Goal: Task Accomplishment & Management: Use online tool/utility

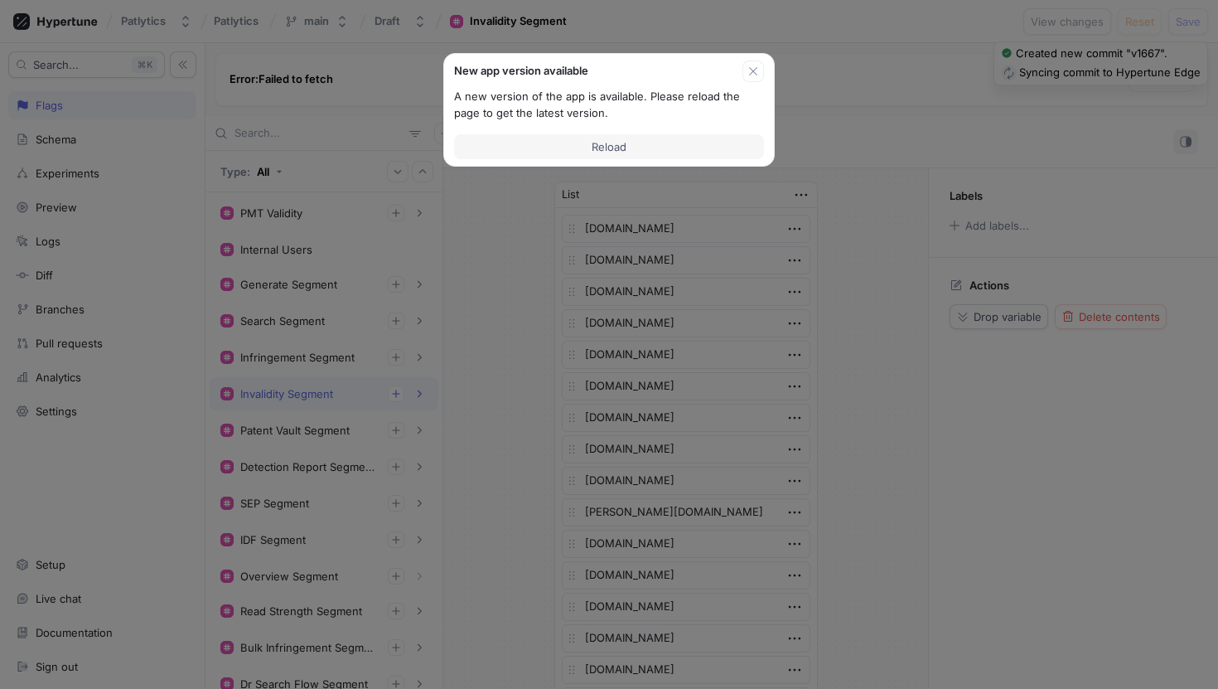
scroll to position [3817, 0]
click at [749, 78] on button "button" at bounding box center [754, 72] width 22 height 22
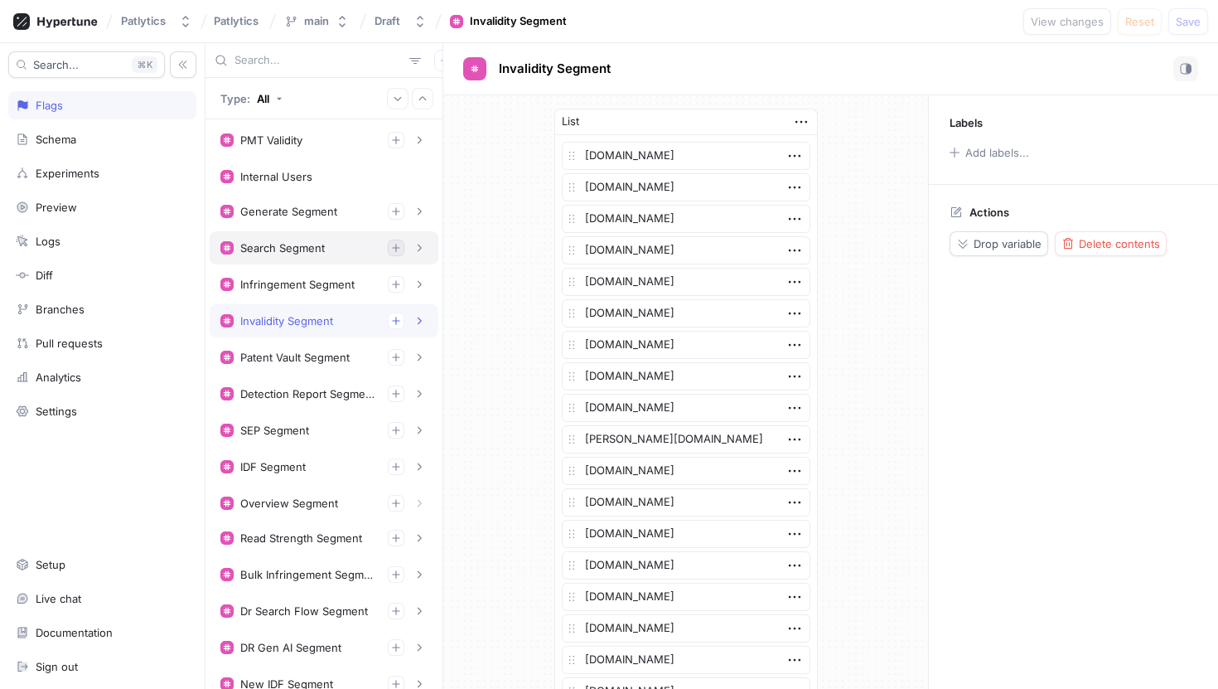
click at [293, 242] on div "Search Segment" at bounding box center [282, 247] width 85 height 13
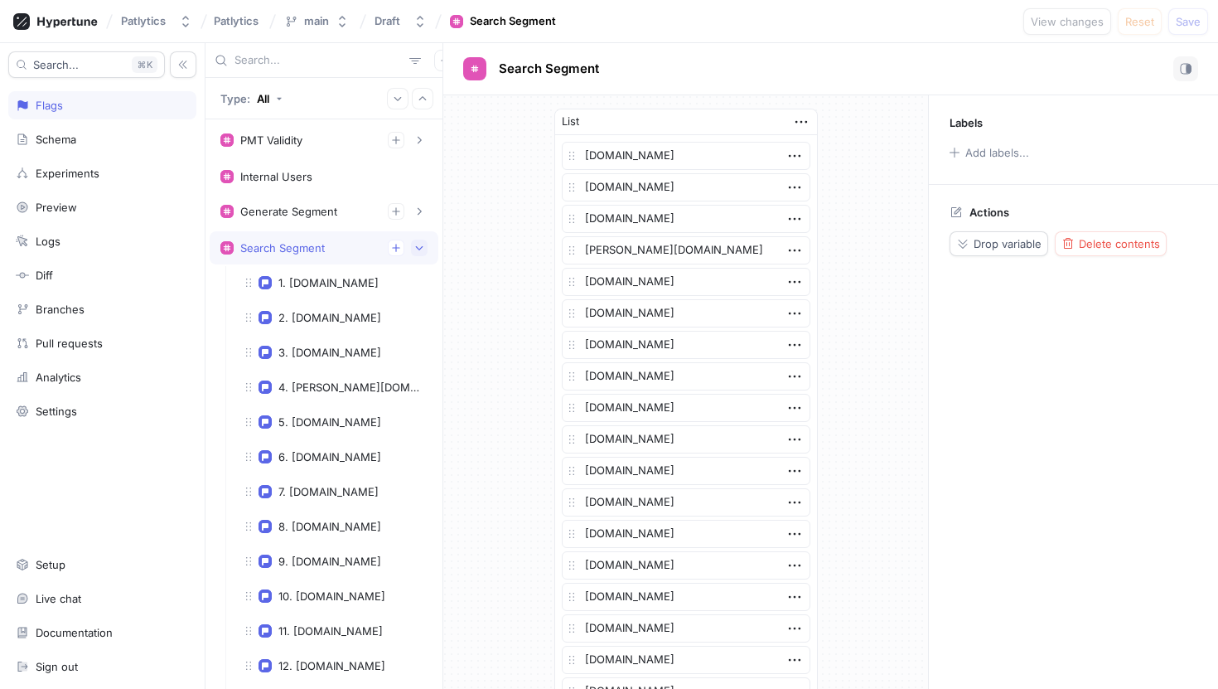
click at [421, 251] on icon "button" at bounding box center [419, 248] width 10 height 10
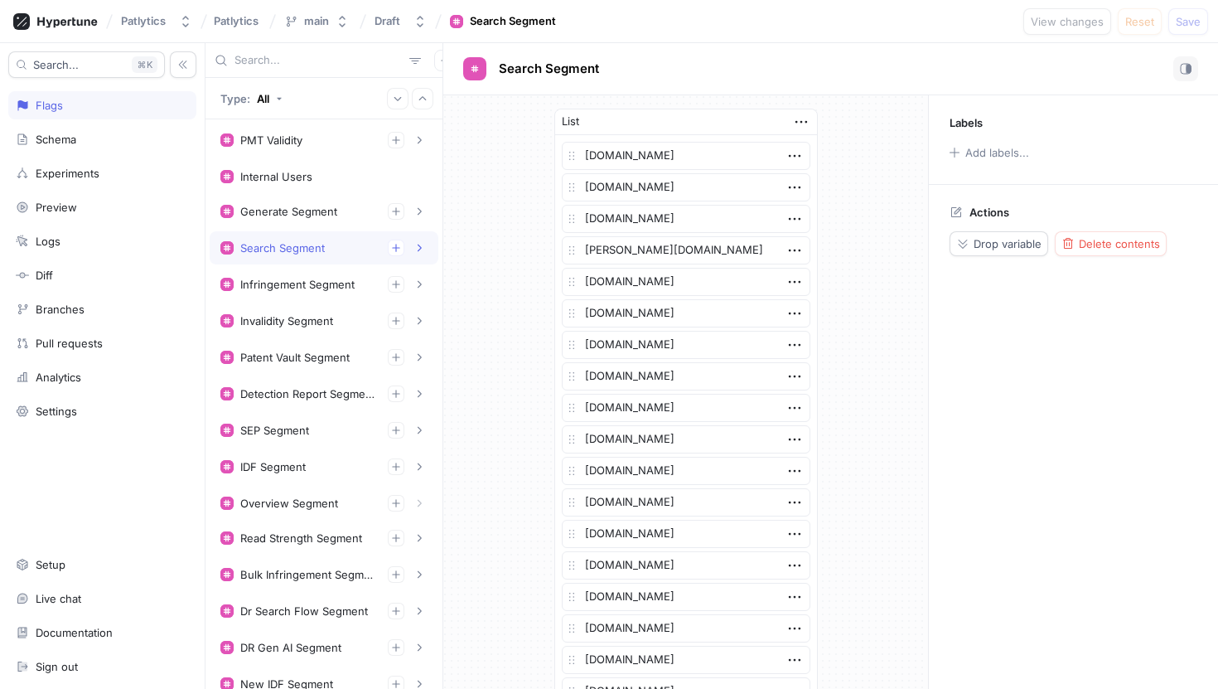
click at [352, 249] on div "Search Segment" at bounding box center [323, 248] width 207 height 17
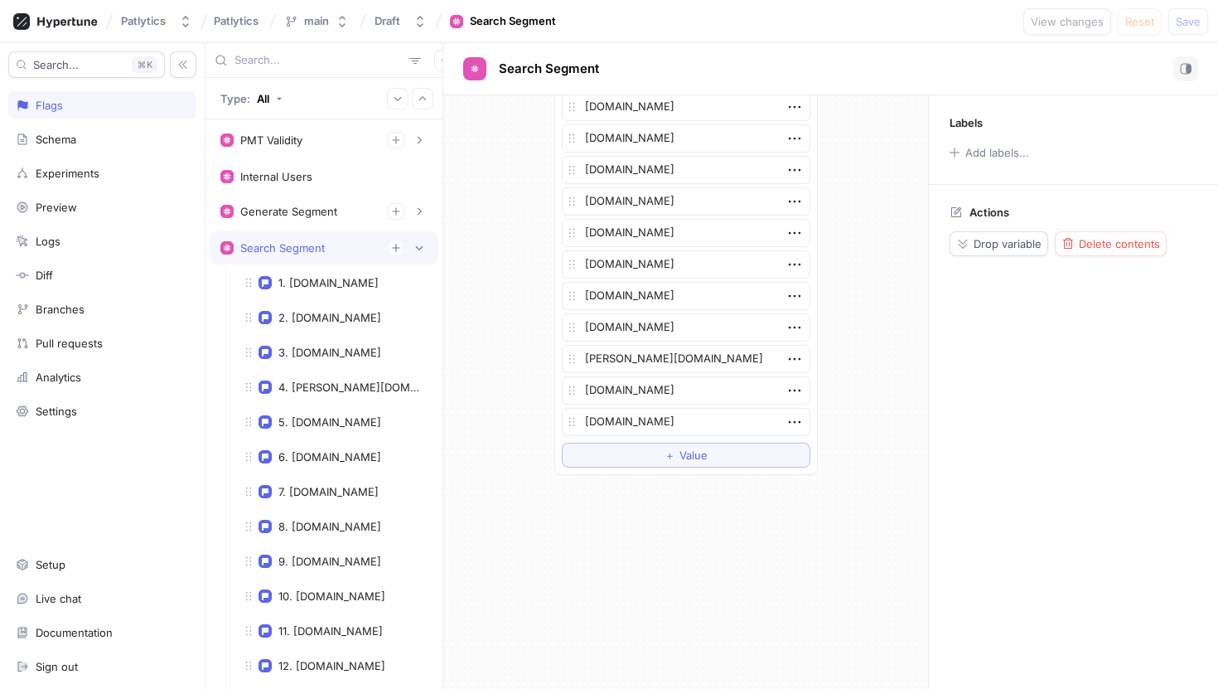
scroll to position [3865, 0]
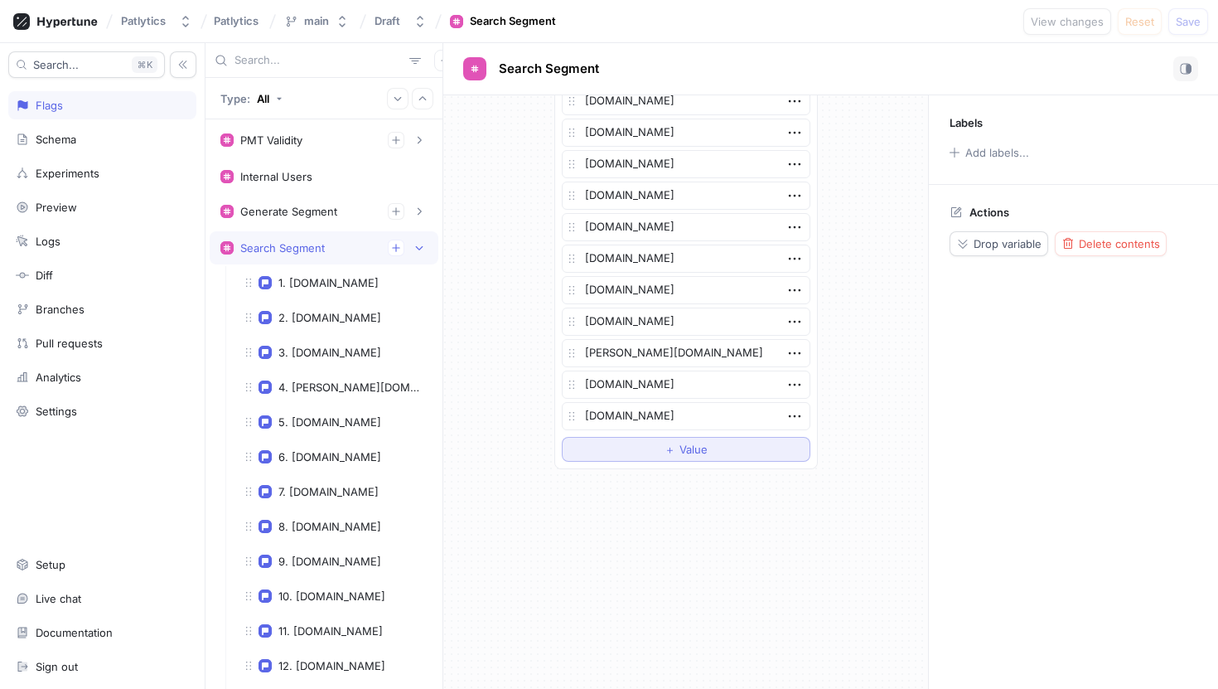
click at [676, 447] on div "＋ Value" at bounding box center [686, 449] width 43 height 10
click at [648, 443] on textarea at bounding box center [686, 447] width 249 height 28
type textarea "x"
type textarea "[PERSON_NAME][EMAIL_ADDRESS][PERSON_NAME][DOMAIN_NAME]"
type textarea "x"
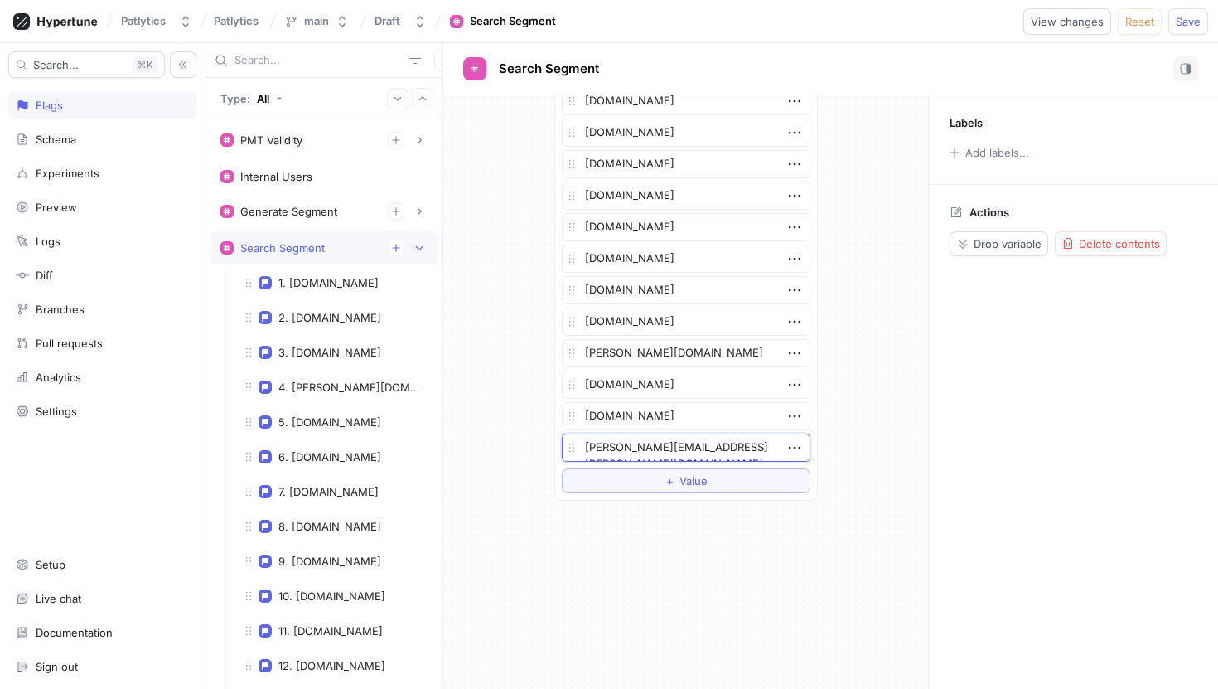
type textarea "[DOMAIN_NAME]"
type textarea "x"
type textarea "[DOMAIN_NAME]"
click at [727, 468] on button "＋ Value" at bounding box center [686, 480] width 249 height 25
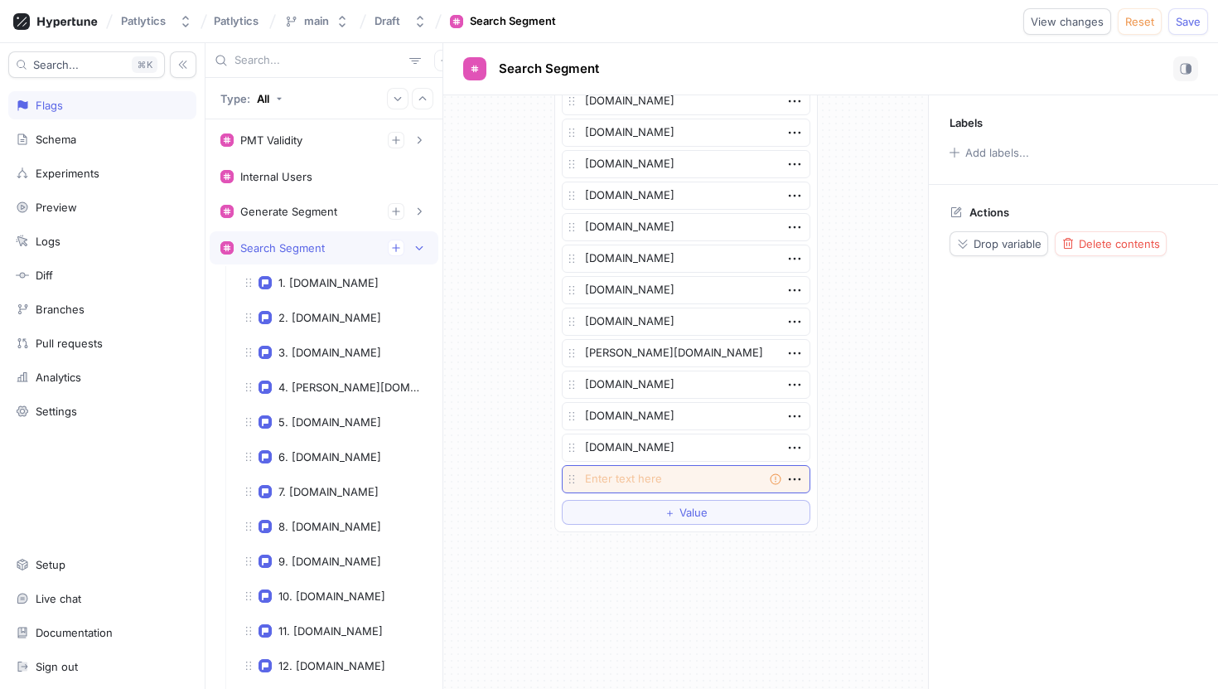
click at [677, 473] on textarea at bounding box center [686, 479] width 249 height 28
type textarea "x"
type textarea "us/"
click at [640, 476] on textarea "us/" at bounding box center [686, 479] width 249 height 28
type textarea "x"
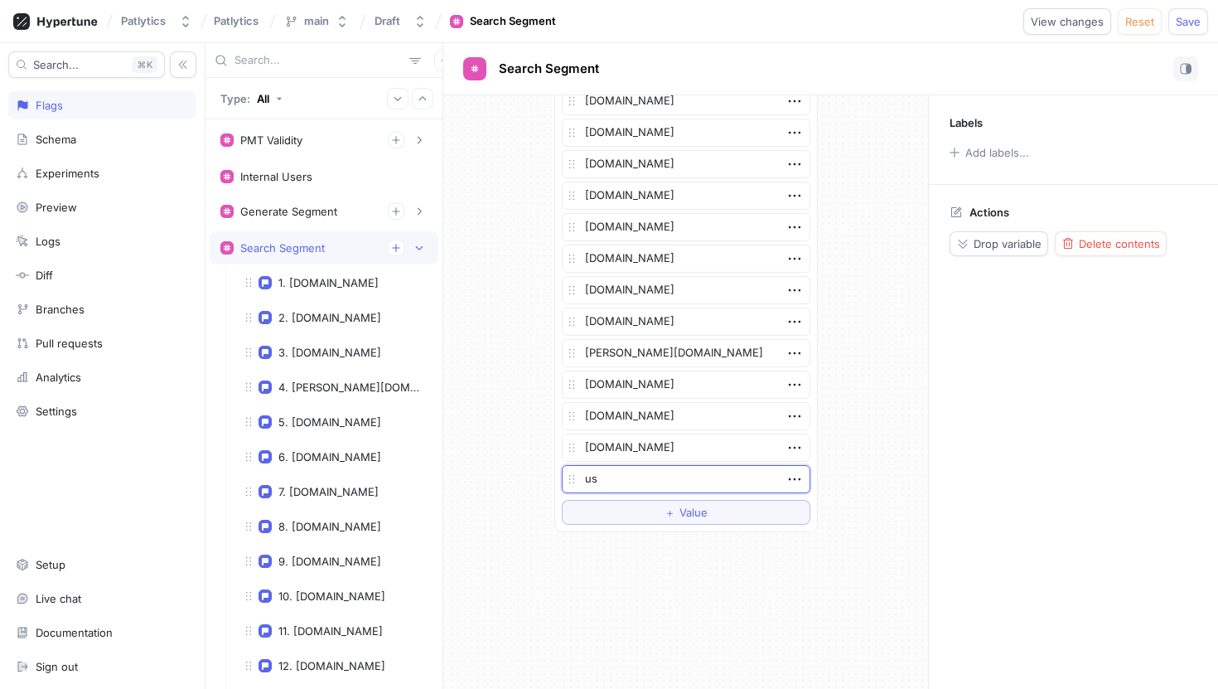
type textarea "us."
type textarea "x"
type textarea "[DOMAIN_NAME]"
type textarea "x"
type textarea "us.pan"
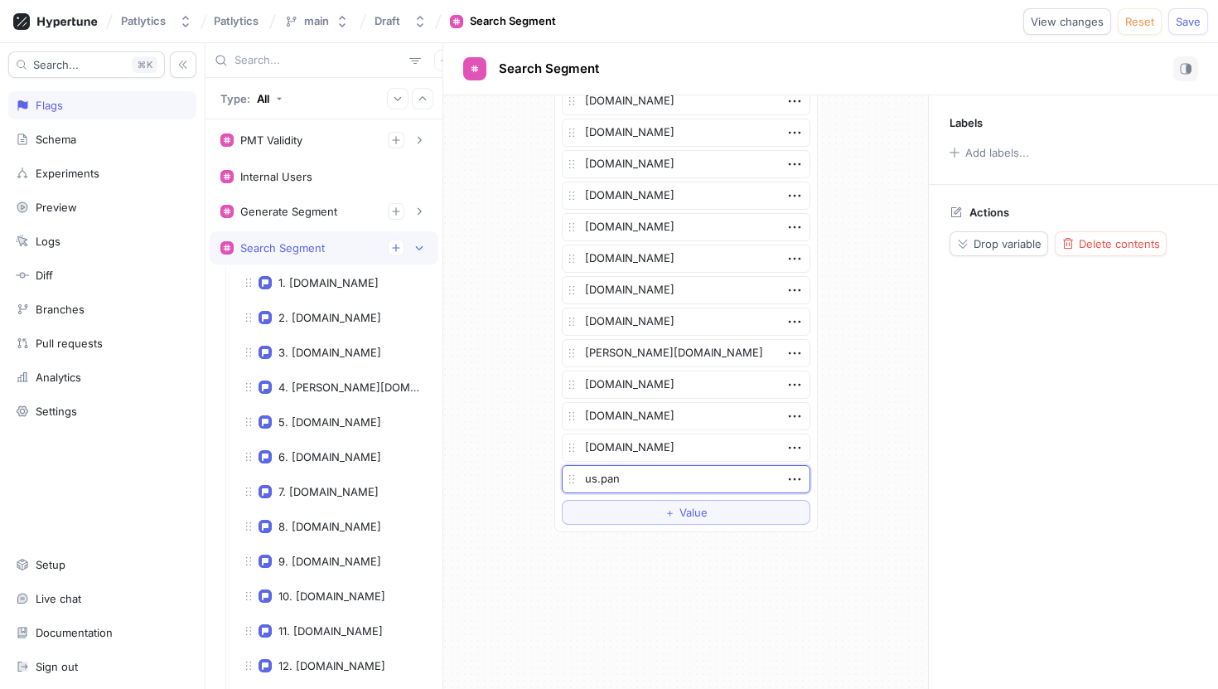
type textarea "x"
type textarea "us.pana"
type textarea "x"
type textarea "us.panas"
type textarea "x"
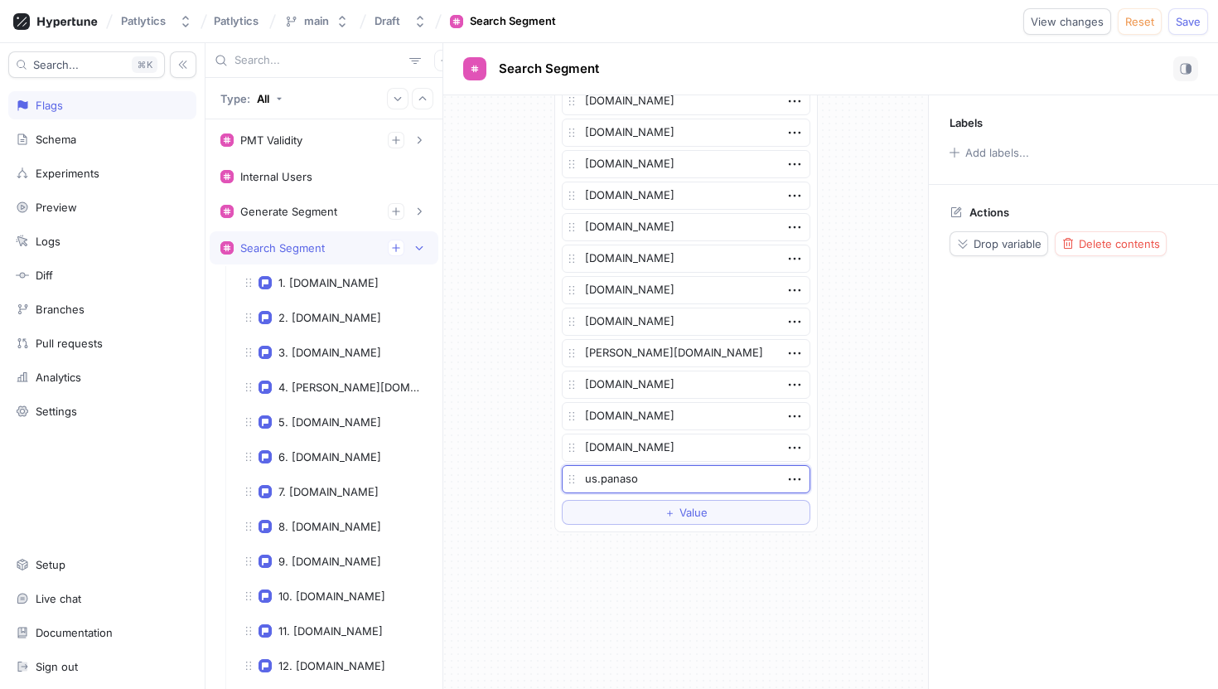
type textarea "us.panason"
type textarea "x"
type textarea "[DOMAIN_NAME]"
type textarea "x"
type textarea "[DOMAIN_NAME]."
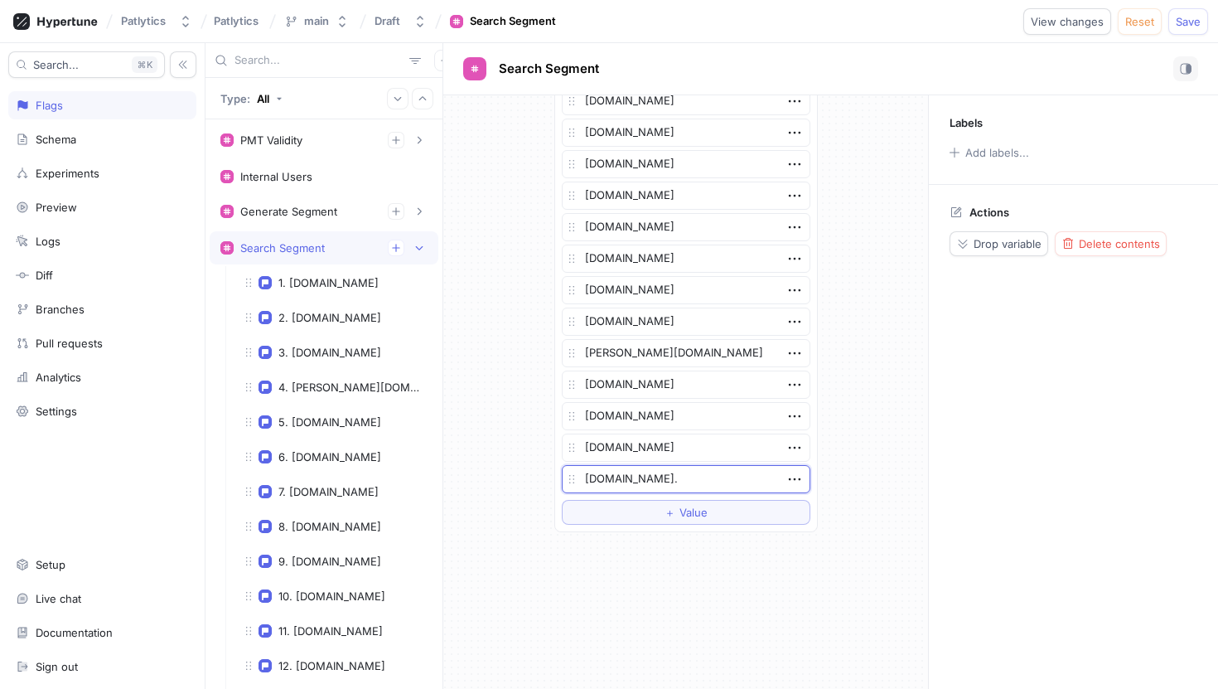
type textarea "x"
type textarea "[DOMAIN_NAME]"
type textarea "x"
type textarea "[DOMAIN_NAME]"
click at [1185, 30] on button "Save" at bounding box center [1189, 21] width 40 height 27
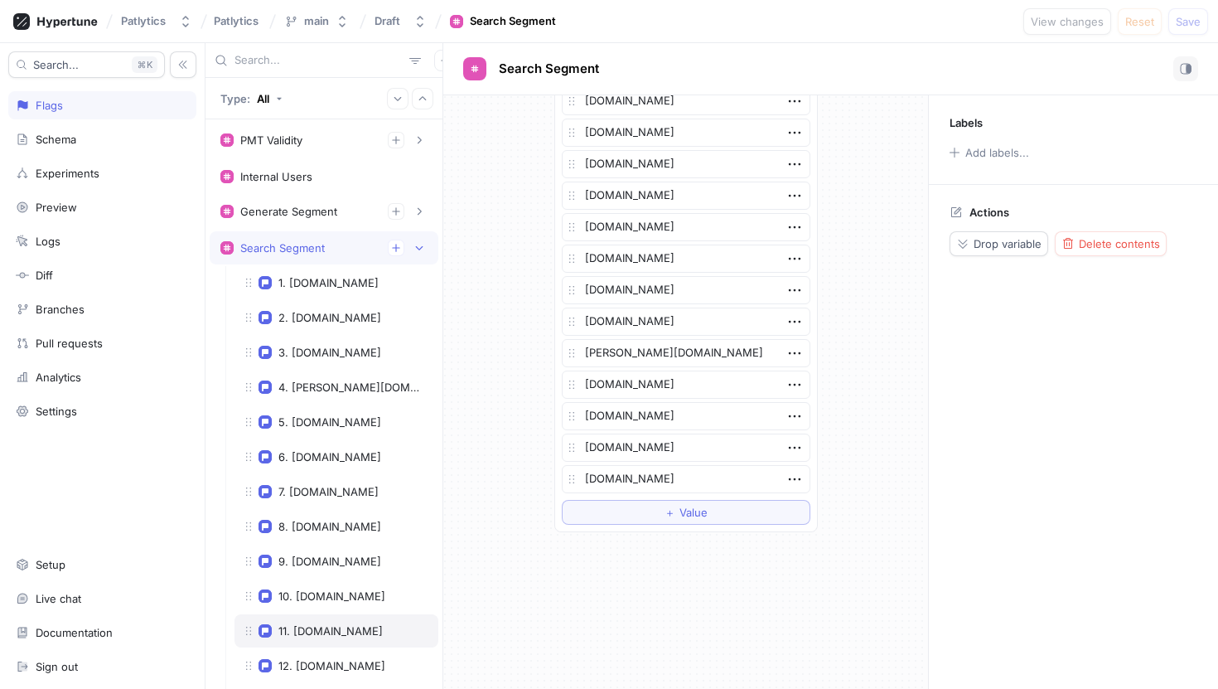
scroll to position [17, 0]
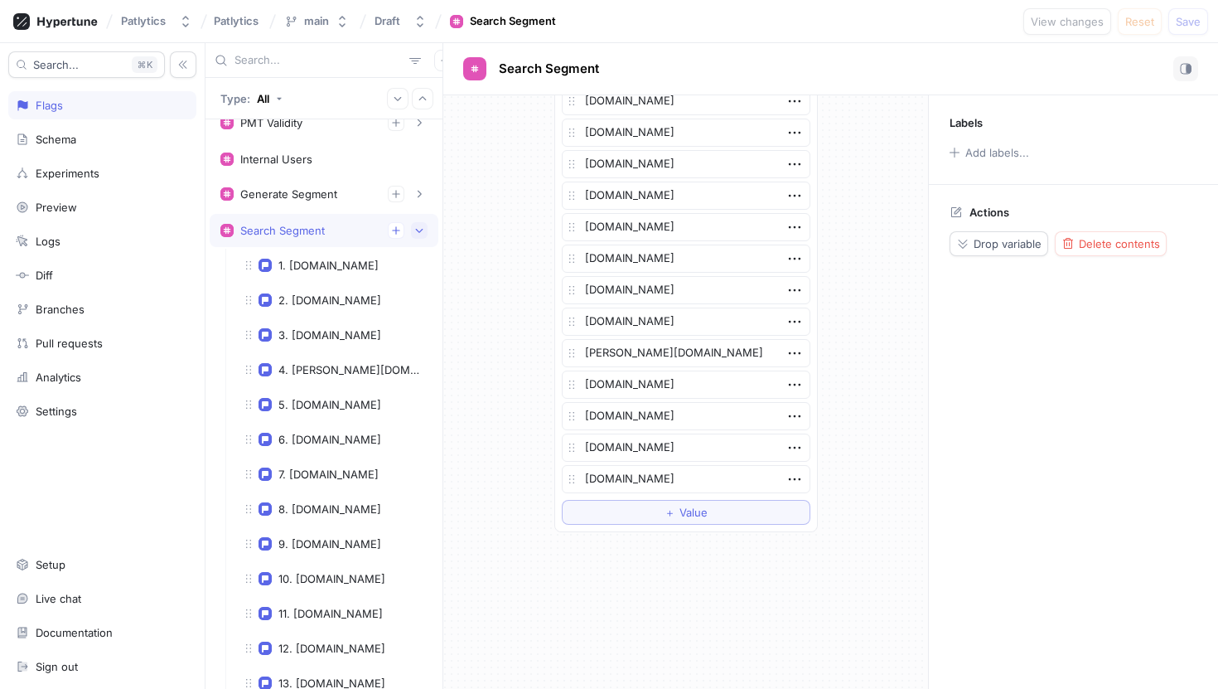
click at [424, 235] on button "button" at bounding box center [419, 230] width 17 height 17
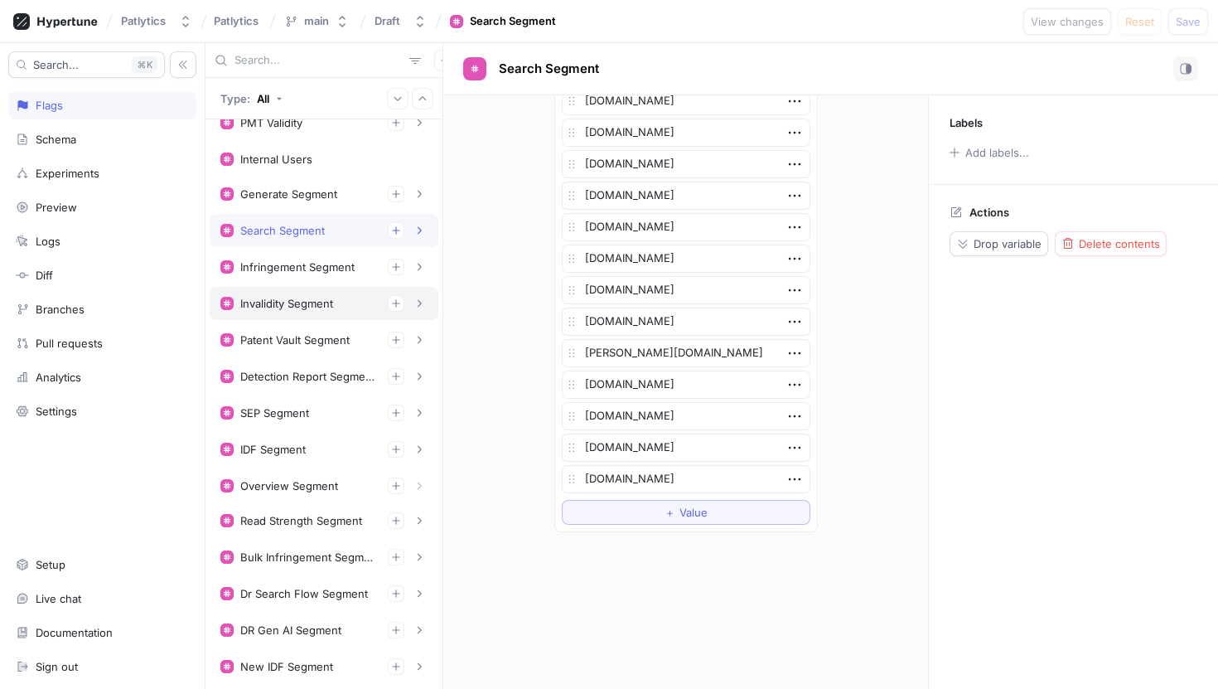
click at [315, 305] on div "Invalidity Segment" at bounding box center [286, 303] width 93 height 13
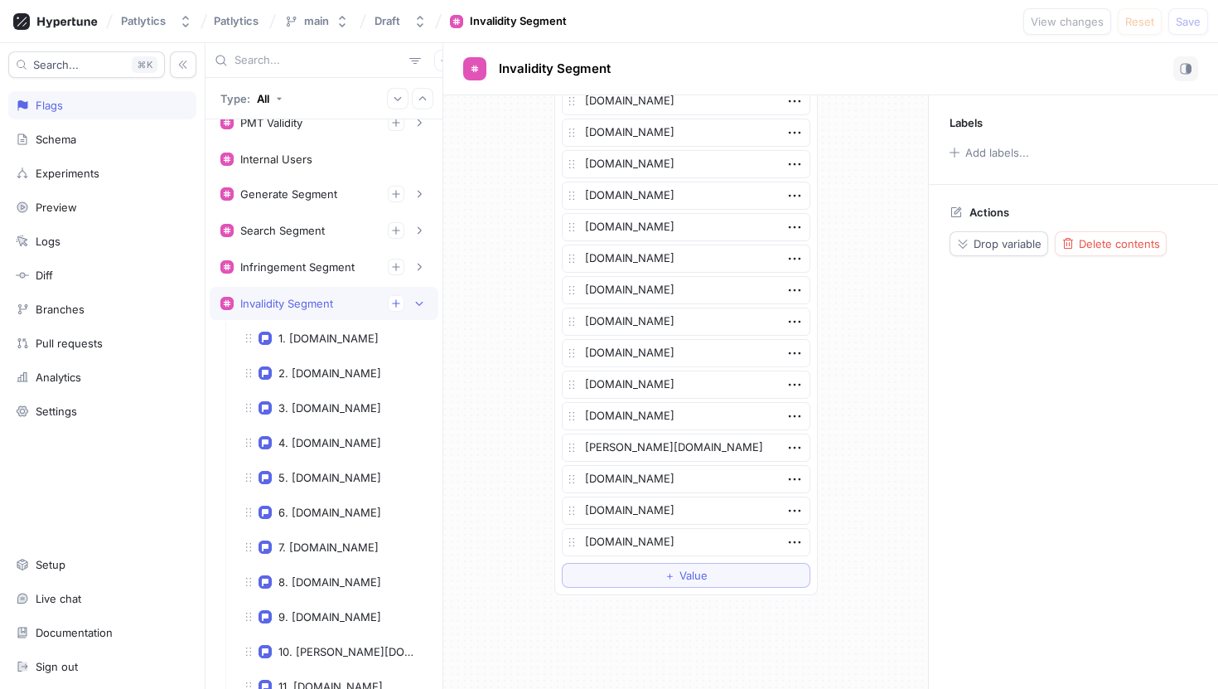
scroll to position [3960, 0]
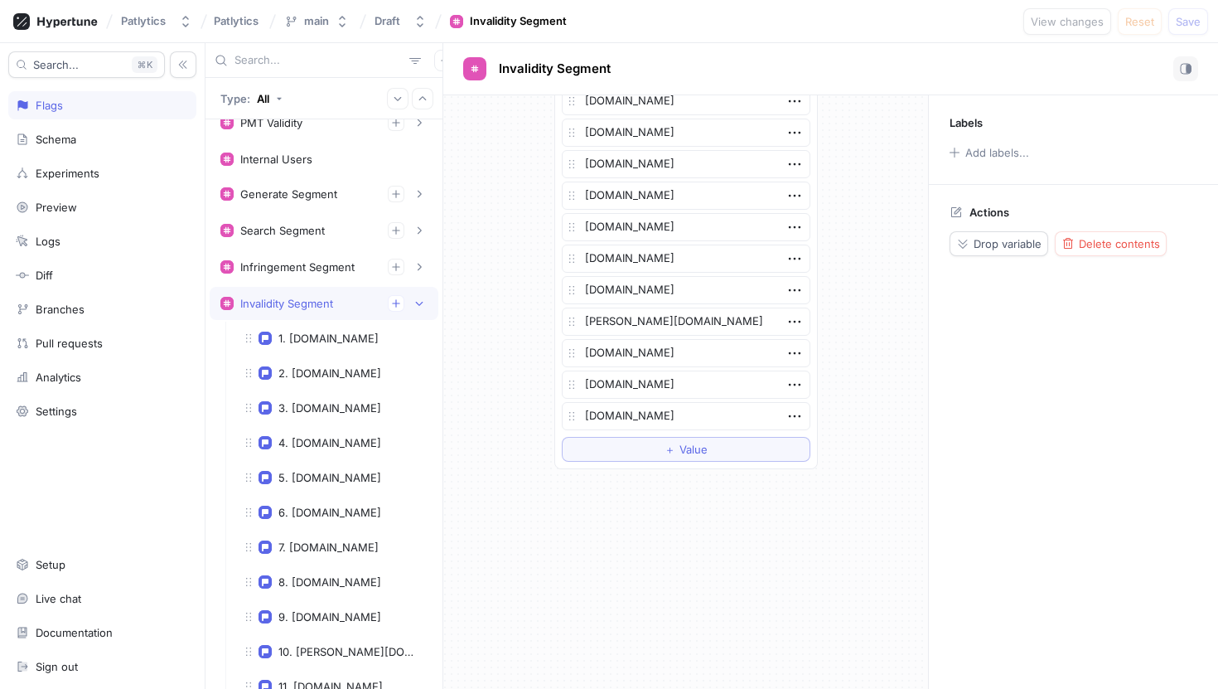
click at [636, 443] on button "＋ Value" at bounding box center [686, 449] width 249 height 25
click at [627, 450] on textarea at bounding box center [686, 447] width 249 height 28
type textarea "x"
type textarea "[PERSON_NAME][EMAIL_ADDRESS][PERSON_NAME][DOMAIN_NAME]"
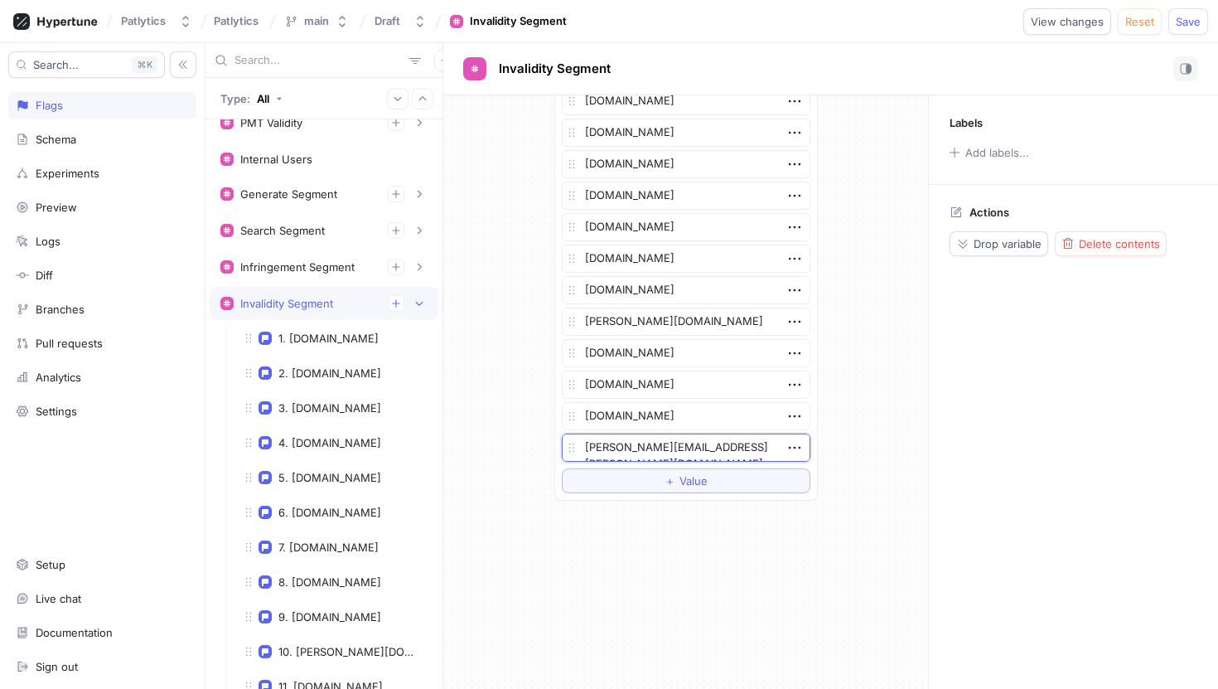
type textarea "x"
type textarea "[DOMAIN_NAME]"
type textarea "x"
type textarea "[DOMAIN_NAME]"
click at [1197, 33] on button "Save" at bounding box center [1189, 21] width 40 height 27
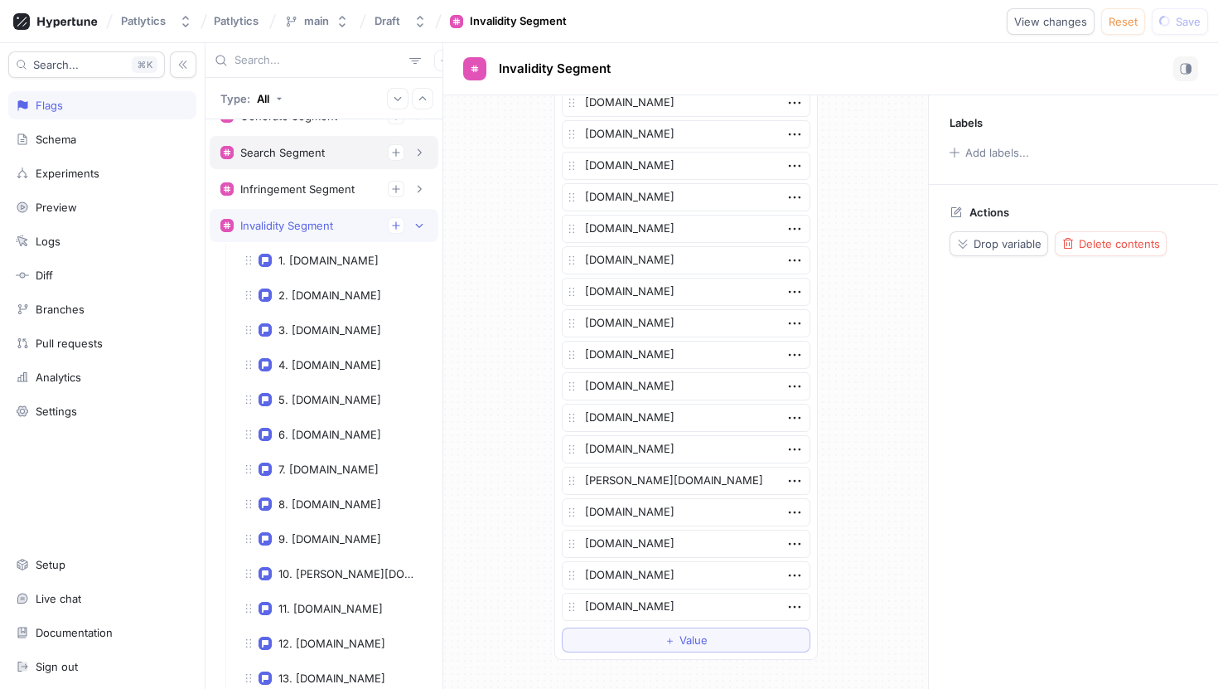
scroll to position [196, 0]
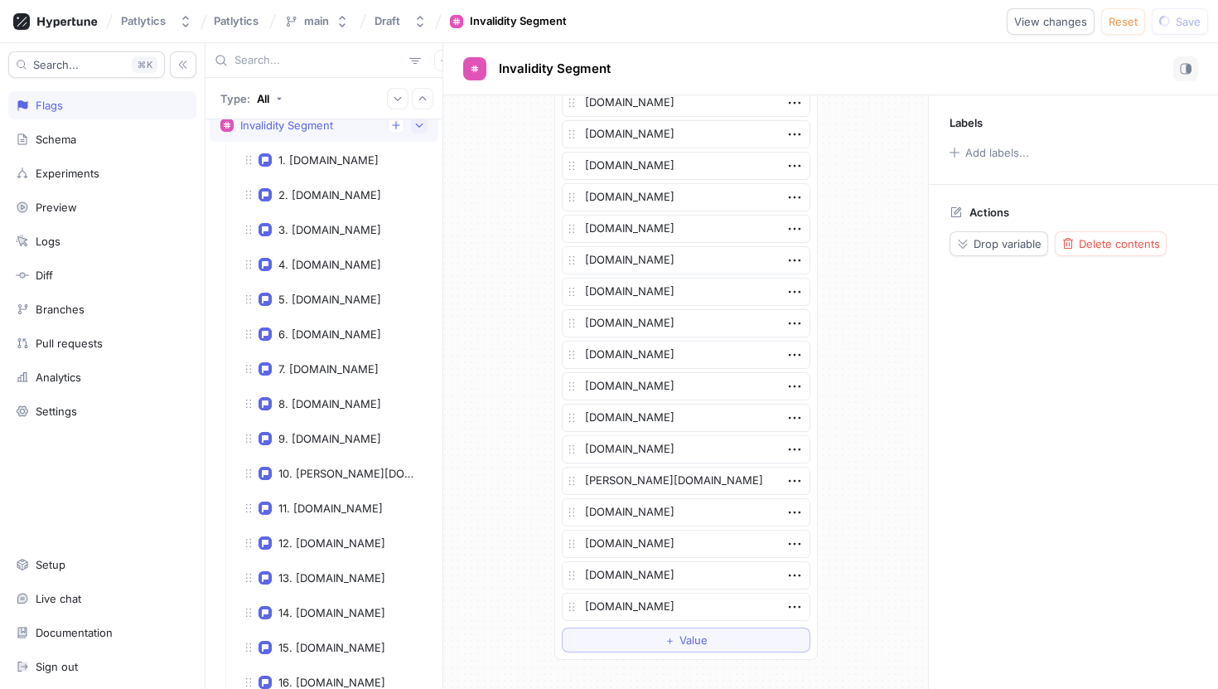
click at [421, 127] on icon "button" at bounding box center [419, 125] width 10 height 10
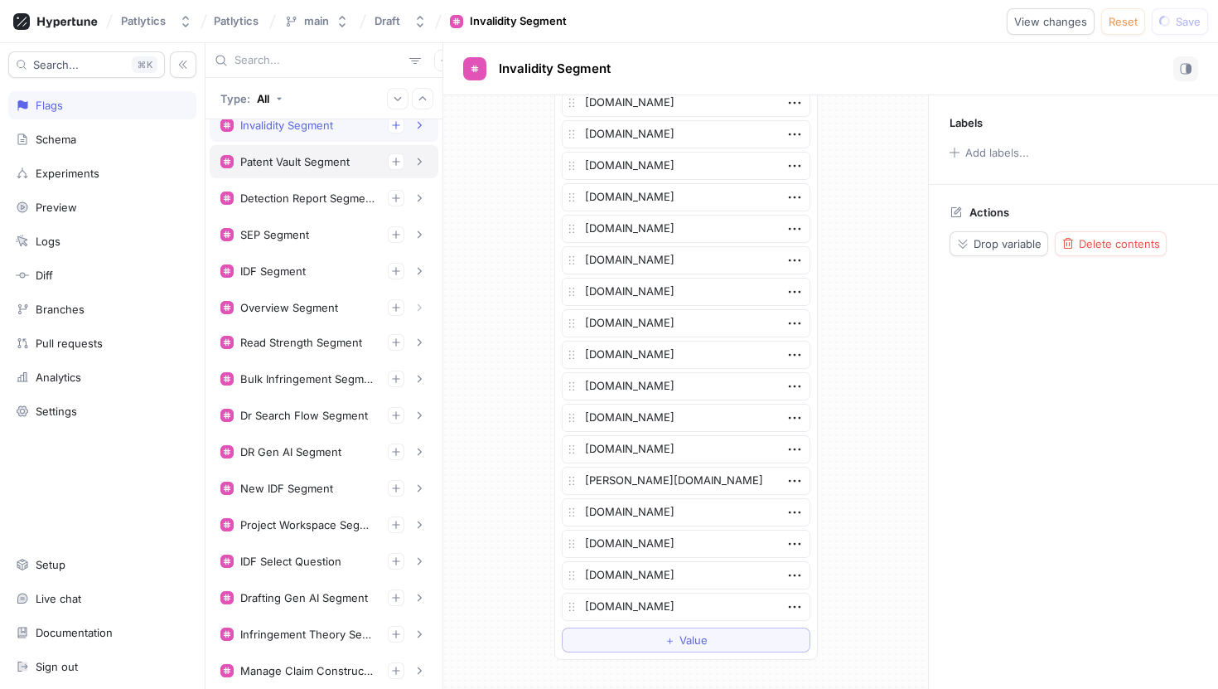
click at [327, 169] on div "Patent Vault Segment" at bounding box center [323, 161] width 207 height 17
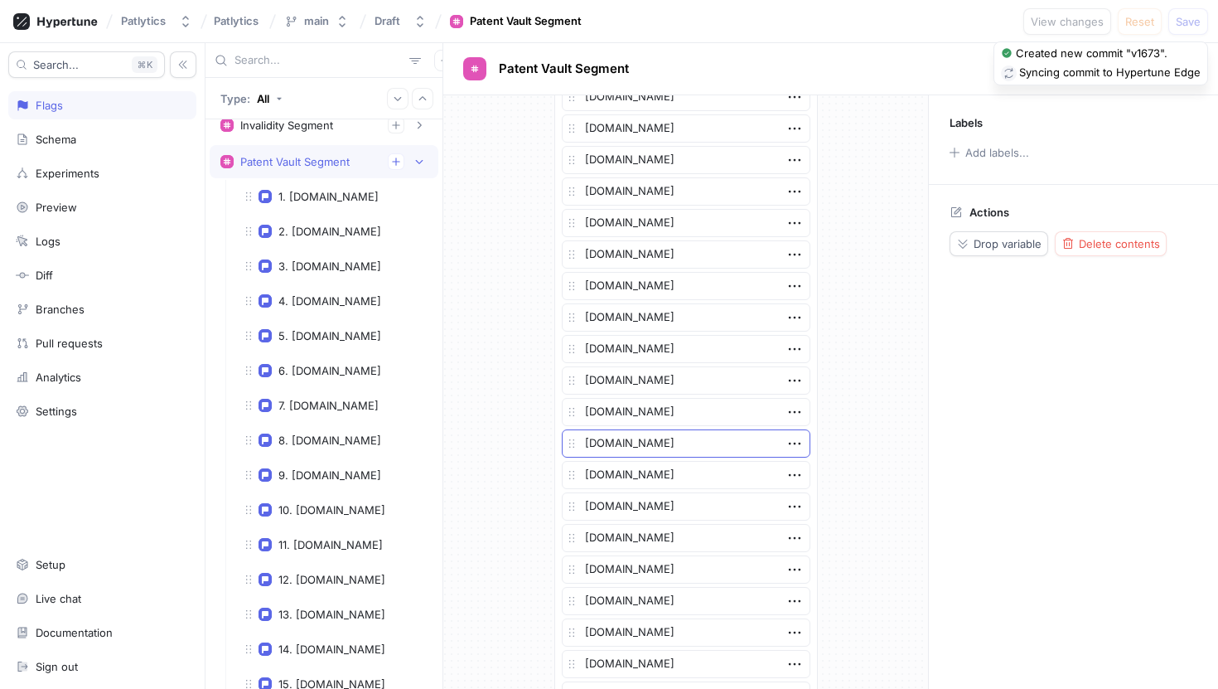
scroll to position [3991, 0]
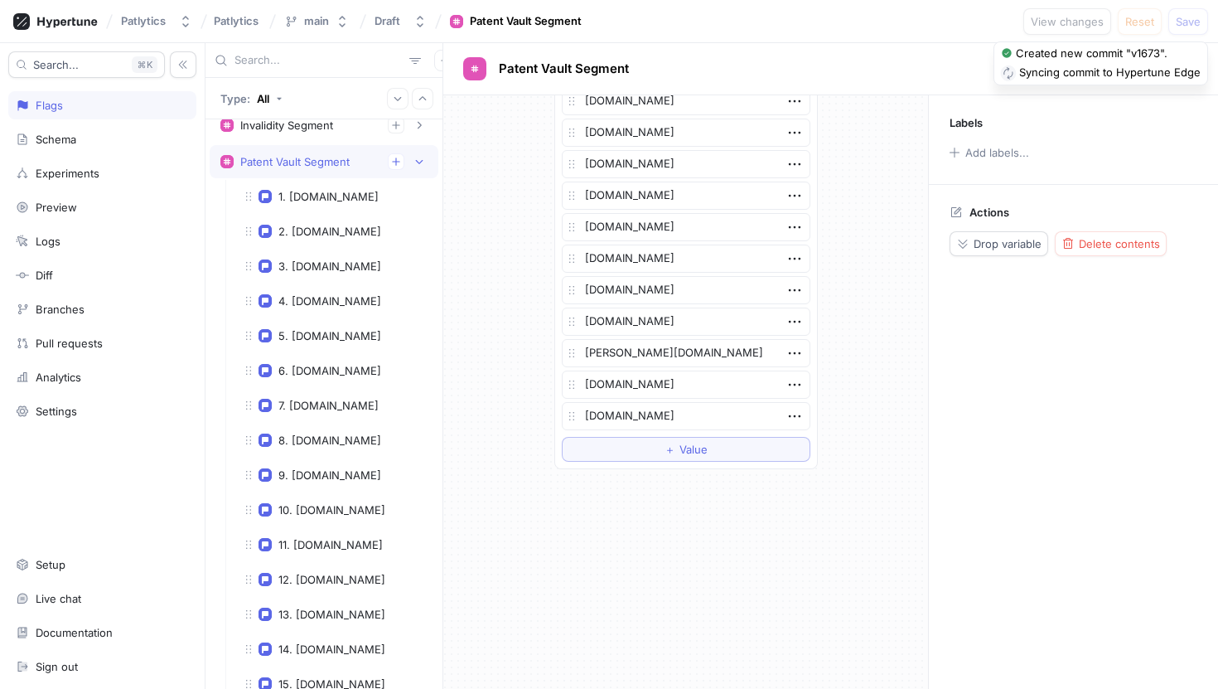
click at [621, 452] on button "＋ Value" at bounding box center [686, 449] width 249 height 25
type textarea "x"
type textarea "[PERSON_NAME][EMAIL_ADDRESS][PERSON_NAME][DOMAIN_NAME]"
type textarea "x"
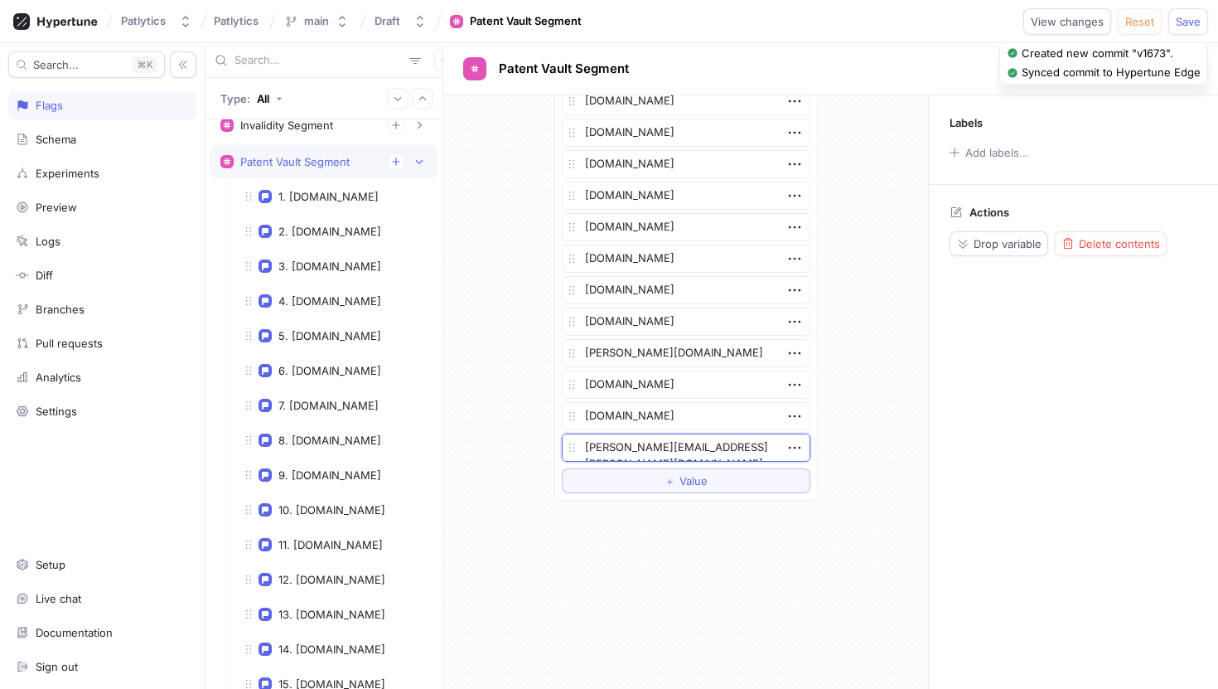
type textarea "[DOMAIN_NAME]"
type textarea "x"
type textarea "[DOMAIN_NAME]"
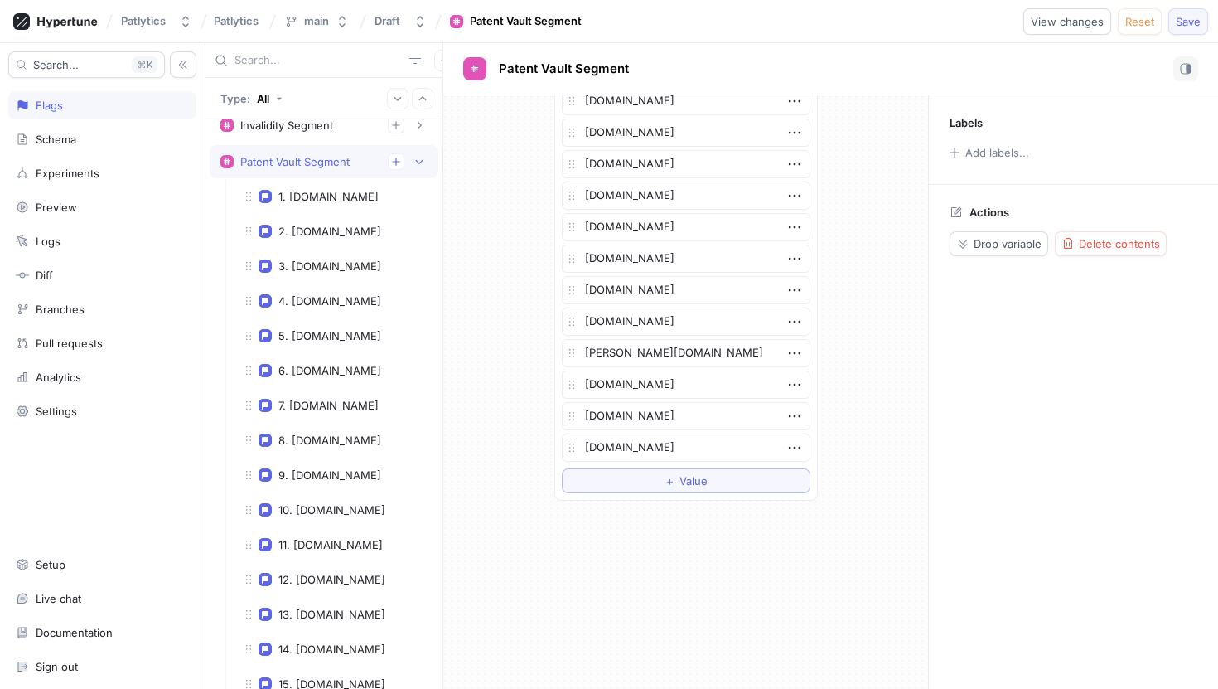
click at [1191, 20] on span "Save" at bounding box center [1188, 22] width 25 height 10
type textarea "x"
